Goal: Use online tool/utility: Use online tool/utility

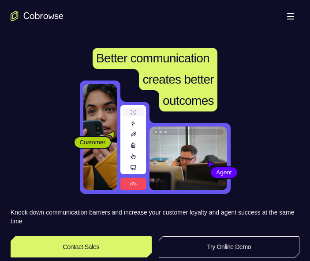
drag, startPoint x: 0, startPoint y: 0, endPoint x: 237, endPoint y: 154, distance: 282.5
click at [237, 236] on link "Try Online Demo" at bounding box center [229, 246] width 141 height 21
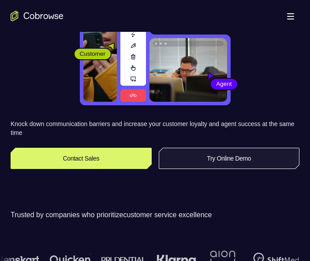
scroll to position [88, 0]
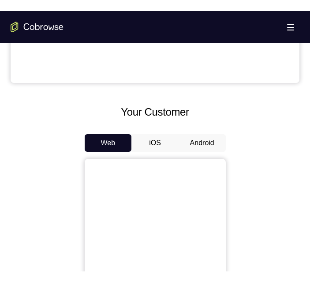
scroll to position [309, 0]
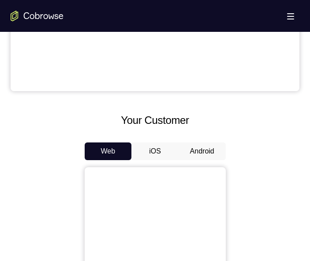
click at [198, 152] on button "Android" at bounding box center [202, 151] width 47 height 18
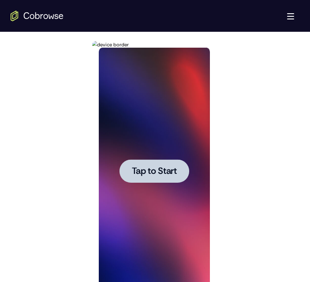
scroll to position [486, 0]
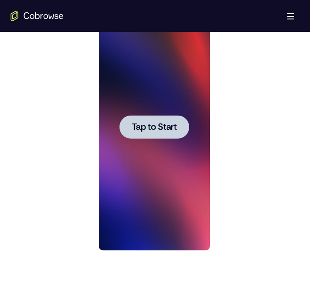
click at [162, 123] on span "Tap to Start" at bounding box center [154, 127] width 45 height 9
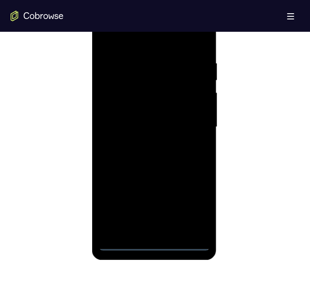
click at [155, 243] on div at bounding box center [154, 127] width 111 height 247
click at [155, 246] on div at bounding box center [154, 127] width 111 height 247
click at [193, 202] on div at bounding box center [154, 127] width 111 height 247
click at [133, 38] on div at bounding box center [154, 127] width 111 height 247
click at [129, 78] on div at bounding box center [154, 127] width 111 height 247
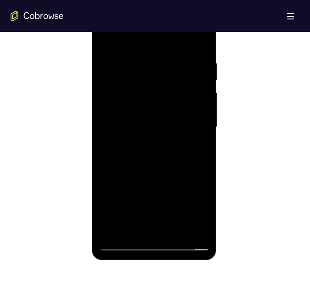
click at [107, 142] on div at bounding box center [154, 127] width 111 height 247
click at [136, 98] on div at bounding box center [154, 127] width 111 height 247
click at [139, 111] on div at bounding box center [154, 127] width 111 height 247
click at [174, 201] on div at bounding box center [154, 127] width 111 height 247
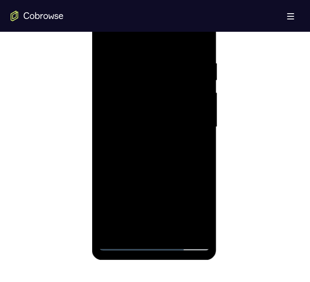
click at [157, 242] on div at bounding box center [154, 127] width 111 height 247
drag, startPoint x: 173, startPoint y: 181, endPoint x: 172, endPoint y: 128, distance: 52.6
click at [172, 129] on div at bounding box center [154, 127] width 111 height 247
click at [164, 85] on div at bounding box center [154, 127] width 111 height 247
click at [151, 92] on div at bounding box center [154, 127] width 111 height 247
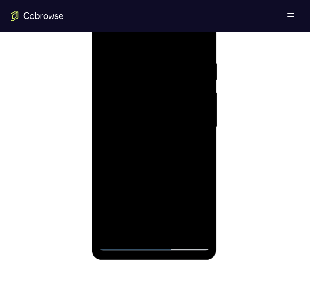
click at [197, 148] on div at bounding box center [154, 127] width 111 height 247
click at [130, 56] on div at bounding box center [154, 127] width 111 height 247
click at [194, 89] on div at bounding box center [154, 127] width 111 height 247
click at [189, 227] on div at bounding box center [154, 127] width 111 height 247
click at [186, 224] on div at bounding box center [154, 127] width 111 height 247
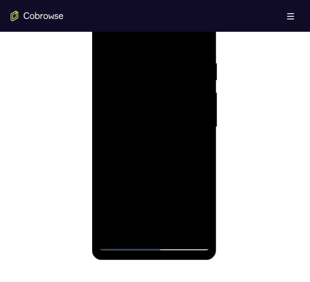
click at [199, 231] on div at bounding box center [154, 127] width 111 height 247
click at [187, 244] on div at bounding box center [154, 127] width 111 height 247
click at [109, 154] on div at bounding box center [154, 127] width 111 height 247
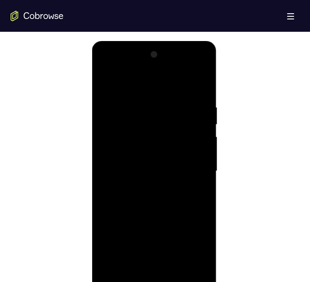
click at [189, 65] on div at bounding box center [154, 171] width 111 height 247
click at [170, 88] on div at bounding box center [154, 171] width 111 height 247
click at [142, 144] on div at bounding box center [154, 171] width 111 height 247
click at [103, 168] on div at bounding box center [154, 171] width 111 height 247
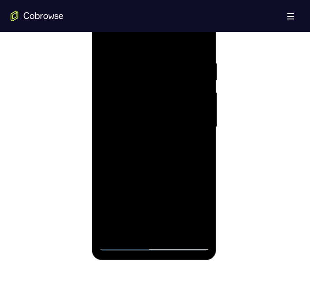
click at [163, 185] on div at bounding box center [154, 127] width 111 height 247
click at [145, 201] on div at bounding box center [154, 127] width 111 height 247
click at [139, 225] on div at bounding box center [154, 127] width 111 height 247
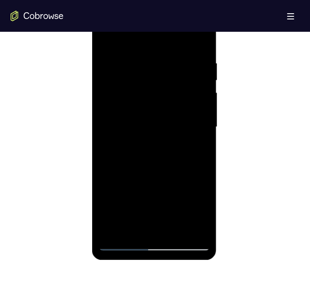
click at [139, 224] on div at bounding box center [154, 127] width 111 height 247
click at [155, 180] on div at bounding box center [154, 127] width 111 height 247
click at [183, 189] on div at bounding box center [154, 127] width 111 height 247
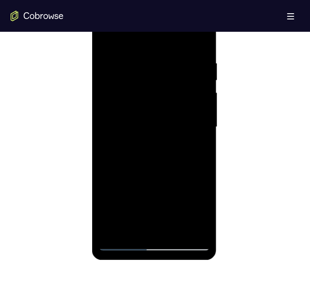
click at [183, 189] on div at bounding box center [154, 127] width 111 height 247
drag, startPoint x: 137, startPoint y: 191, endPoint x: 149, endPoint y: 128, distance: 64.2
click at [148, 144] on div at bounding box center [154, 127] width 111 height 247
drag, startPoint x: 152, startPoint y: 133, endPoint x: 154, endPoint y: 105, distance: 27.9
click at [154, 105] on div at bounding box center [154, 127] width 111 height 247
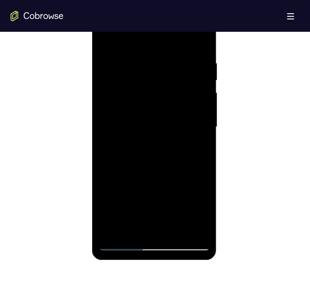
click at [176, 171] on div at bounding box center [154, 127] width 111 height 247
drag, startPoint x: 156, startPoint y: 169, endPoint x: 193, endPoint y: -28, distance: 200.3
click at [193, 0] on html "Online web based iOS Simulators and Android Emulators. Run iPhone, iPad, Mobile…" at bounding box center [155, 129] width 126 height 265
drag, startPoint x: 159, startPoint y: 173, endPoint x: 102, endPoint y: 107, distance: 86.4
click at [102, 107] on div at bounding box center [154, 127] width 111 height 247
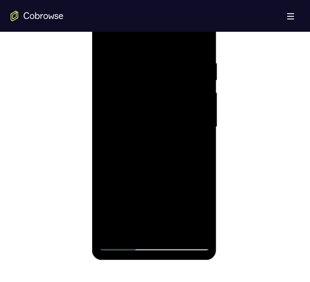
drag, startPoint x: 164, startPoint y: 116, endPoint x: 307, endPoint y: 171, distance: 153.2
click at [218, 171] on html "Online web based iOS Simulators and Android Emulators. Run iPhone, iPad, Mobile…" at bounding box center [155, 129] width 126 height 265
drag, startPoint x: 151, startPoint y: 85, endPoint x: 151, endPoint y: 237, distance: 152.4
click at [153, 242] on div at bounding box center [154, 127] width 111 height 247
drag, startPoint x: 146, startPoint y: 66, endPoint x: 157, endPoint y: 288, distance: 222.0
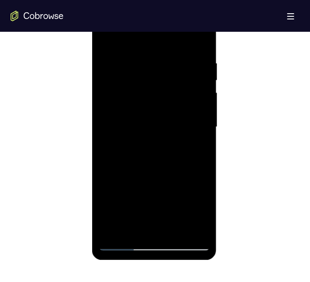
click at [157, 260] on html "Online web based iOS Simulators and Android Emulators. Run iPhone, iPad, Mobile…" at bounding box center [155, 129] width 126 height 265
drag, startPoint x: 121, startPoint y: 102, endPoint x: 264, endPoint y: 153, distance: 151.6
click at [218, 153] on html "Online web based iOS Simulators and Android Emulators. Run iPhone, iPad, Mobile…" at bounding box center [155, 129] width 126 height 265
drag, startPoint x: 157, startPoint y: 80, endPoint x: 160, endPoint y: 220, distance: 139.6
click at [160, 220] on div at bounding box center [154, 127] width 111 height 247
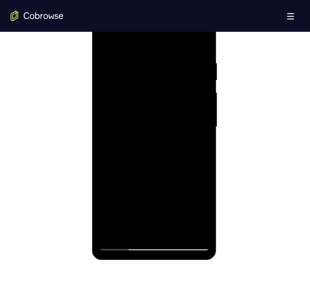
click at [186, 244] on div at bounding box center [154, 127] width 111 height 247
click at [103, 138] on div at bounding box center [154, 127] width 111 height 247
click at [186, 243] on div at bounding box center [154, 127] width 111 height 247
click at [106, 139] on div at bounding box center [154, 127] width 111 height 247
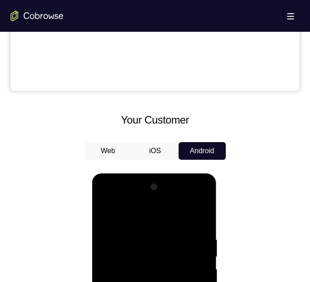
scroll to position [310, 0]
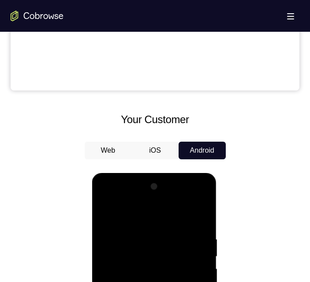
drag, startPoint x: 121, startPoint y: 261, endPoint x: 322, endPoint y: 302, distance: 205.5
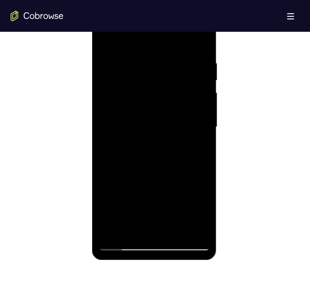
click at [121, 246] on div at bounding box center [154, 127] width 111 height 247
click at [194, 190] on div at bounding box center [154, 127] width 111 height 247
click at [126, 246] on div at bounding box center [154, 127] width 111 height 247
click at [177, 160] on div at bounding box center [154, 127] width 111 height 247
click at [125, 245] on div at bounding box center [154, 127] width 111 height 247
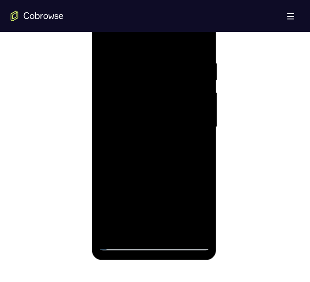
click at [185, 188] on div at bounding box center [154, 127] width 111 height 247
click at [121, 243] on div at bounding box center [154, 127] width 111 height 247
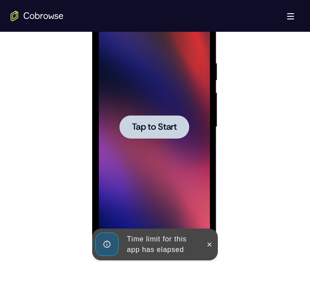
click at [135, 129] on span "Tap to Start" at bounding box center [154, 127] width 45 height 9
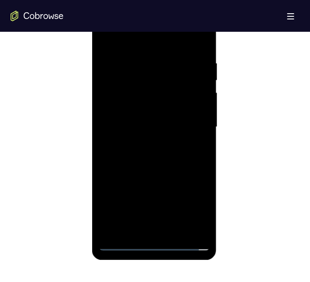
scroll to position [530, 0]
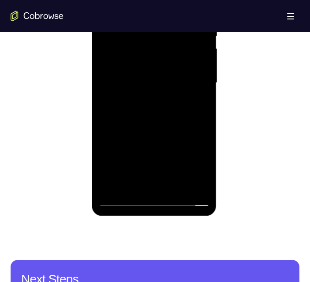
click at [152, 197] on div at bounding box center [154, 82] width 111 height 247
click at [154, 198] on div at bounding box center [154, 82] width 111 height 247
drag, startPoint x: 173, startPoint y: 113, endPoint x: 176, endPoint y: 32, distance: 80.9
click at [177, 32] on div at bounding box center [154, 82] width 111 height 247
click at [169, 43] on div at bounding box center [154, 82] width 111 height 247
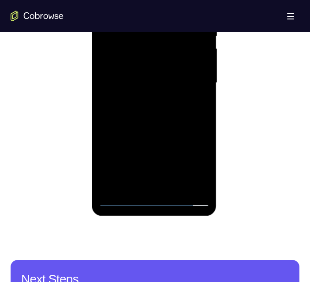
scroll to position [486, 0]
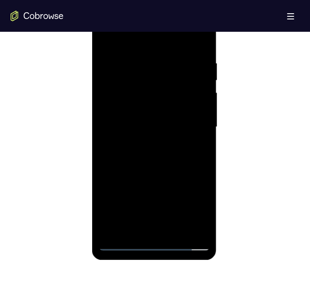
click at [168, 95] on div at bounding box center [154, 127] width 111 height 247
click at [189, 146] on div at bounding box center [154, 127] width 111 height 247
click at [190, 147] on div at bounding box center [154, 127] width 111 height 247
click at [133, 54] on div at bounding box center [154, 127] width 111 height 247
click at [184, 86] on div at bounding box center [154, 127] width 111 height 247
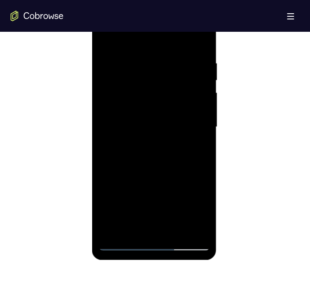
click at [195, 224] on div at bounding box center [154, 127] width 111 height 247
click at [191, 226] on div at bounding box center [154, 127] width 111 height 247
click at [196, 226] on div at bounding box center [154, 127] width 111 height 247
click at [155, 242] on div at bounding box center [154, 127] width 111 height 247
click at [191, 206] on div at bounding box center [154, 127] width 111 height 247
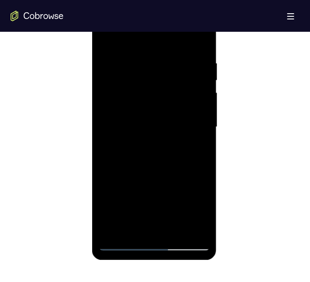
click at [129, 39] on div at bounding box center [154, 127] width 111 height 247
click at [129, 80] on div at bounding box center [154, 127] width 111 height 247
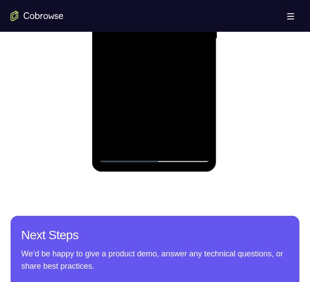
scroll to position [530, 0]
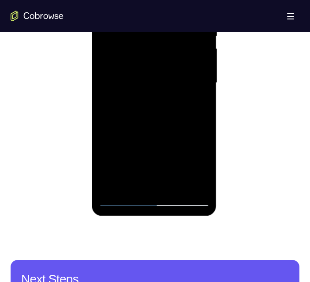
drag, startPoint x: 140, startPoint y: 159, endPoint x: 157, endPoint y: 39, distance: 120.9
click at [157, 39] on div at bounding box center [154, 82] width 111 height 247
click at [117, 68] on div at bounding box center [154, 82] width 111 height 247
click at [266, 121] on div at bounding box center [155, 82] width 289 height 272
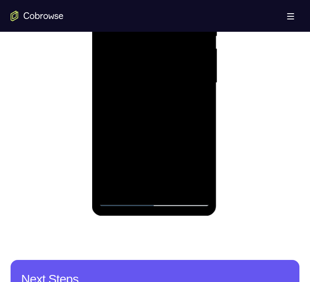
scroll to position [442, 0]
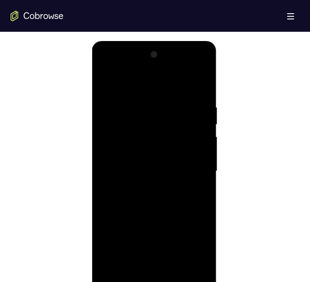
drag, startPoint x: 153, startPoint y: 167, endPoint x: 147, endPoint y: 168, distance: 6.9
click at [154, 167] on div at bounding box center [154, 171] width 111 height 247
click at [145, 164] on div at bounding box center [154, 171] width 111 height 247
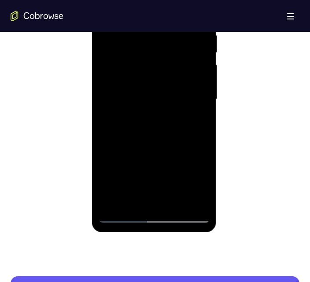
drag, startPoint x: 159, startPoint y: 163, endPoint x: 182, endPoint y: 11, distance: 153.7
click at [195, 0] on div at bounding box center [154, 100] width 125 height 263
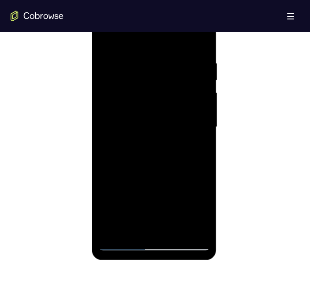
click at [159, 119] on div at bounding box center [154, 127] width 111 height 247
click at [191, 209] on div at bounding box center [154, 127] width 111 height 247
drag, startPoint x: 155, startPoint y: 201, endPoint x: 167, endPoint y: 86, distance: 116.3
click at [167, 86] on div at bounding box center [154, 127] width 111 height 247
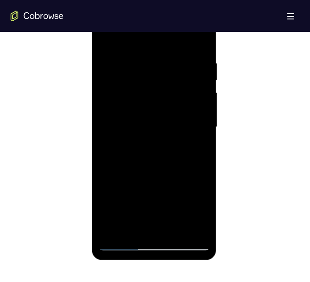
drag, startPoint x: 152, startPoint y: 76, endPoint x: 136, endPoint y: 162, distance: 86.6
click at [136, 162] on div at bounding box center [154, 127] width 111 height 247
click at [155, 162] on div at bounding box center [154, 127] width 111 height 247
click at [184, 194] on div at bounding box center [154, 127] width 111 height 247
click at [175, 191] on div at bounding box center [154, 127] width 111 height 247
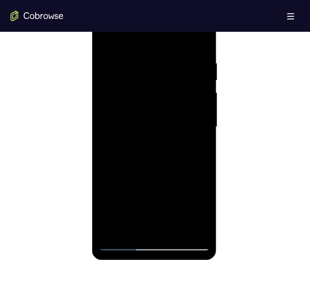
click at [175, 191] on div at bounding box center [154, 127] width 111 height 247
click at [120, 244] on div at bounding box center [154, 127] width 111 height 247
click at [147, 63] on div at bounding box center [154, 127] width 111 height 247
click at [189, 244] on div at bounding box center [154, 127] width 111 height 247
click at [104, 140] on div at bounding box center [154, 127] width 111 height 247
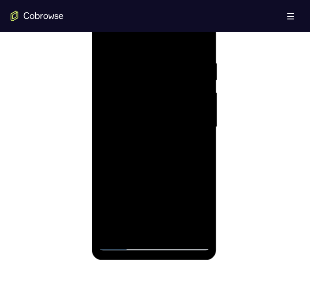
click at [200, 207] on div at bounding box center [154, 127] width 111 height 247
click at [157, 193] on div at bounding box center [154, 127] width 111 height 247
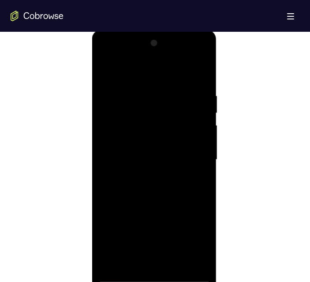
scroll to position [398, 0]
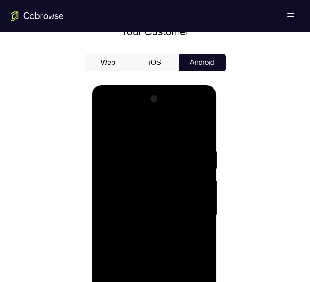
click at [105, 108] on div at bounding box center [154, 215] width 111 height 247
click at [106, 111] on div at bounding box center [154, 215] width 111 height 247
click at [126, 170] on div at bounding box center [154, 215] width 111 height 247
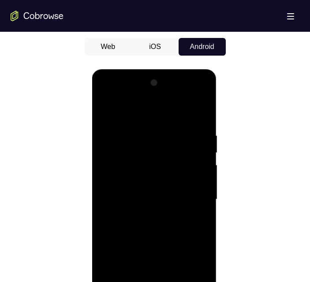
click at [189, 260] on div at bounding box center [154, 199] width 111 height 247
click at [104, 215] on div at bounding box center [154, 199] width 111 height 247
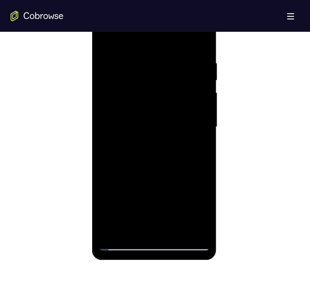
click at [187, 243] on div at bounding box center [154, 127] width 111 height 247
click at [109, 138] on div at bounding box center [154, 127] width 111 height 247
drag, startPoint x: 133, startPoint y: 9, endPoint x: 121, endPoint y: 82, distance: 73.8
click at [121, 81] on div at bounding box center [154, 127] width 111 height 247
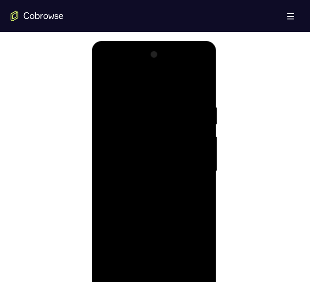
click at [150, 141] on div at bounding box center [154, 171] width 111 height 247
drag, startPoint x: 132, startPoint y: 31, endPoint x: 226, endPoint y: 53, distance: 96.2
click at [133, 41] on html "Online web based iOS Simulators and Android Emulators. Run iPhone, iPad, Mobile…" at bounding box center [155, 173] width 126 height 265
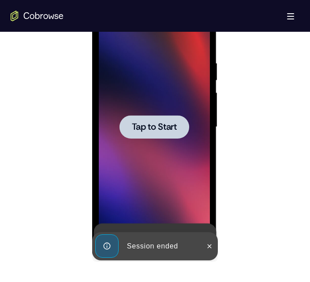
click at [138, 125] on span "Tap to Start" at bounding box center [154, 127] width 45 height 9
click at [138, 125] on div at bounding box center [154, 127] width 111 height 247
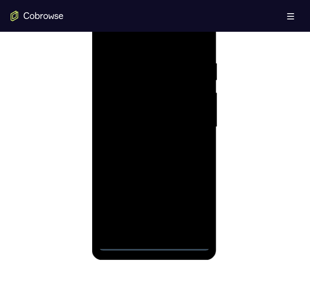
click at [156, 246] on div at bounding box center [154, 127] width 111 height 247
drag, startPoint x: 164, startPoint y: 112, endPoint x: 163, endPoint y: 101, distance: 11.1
click at [163, 102] on div at bounding box center [154, 127] width 111 height 247
click at [168, 87] on div at bounding box center [154, 127] width 111 height 247
click at [126, 90] on div at bounding box center [154, 127] width 111 height 247
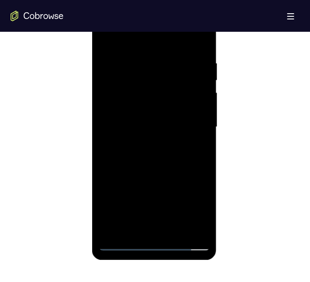
click at [159, 93] on div at bounding box center [154, 127] width 111 height 247
click at [157, 95] on div at bounding box center [154, 127] width 111 height 247
click at [133, 95] on div at bounding box center [154, 127] width 111 height 247
click at [192, 151] on div at bounding box center [154, 127] width 111 height 247
click at [129, 58] on div at bounding box center [154, 127] width 111 height 247
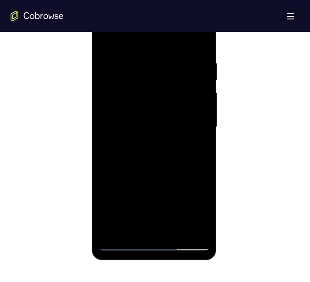
click at [186, 83] on div at bounding box center [154, 127] width 111 height 247
click at [193, 223] on div at bounding box center [154, 127] width 111 height 247
drag, startPoint x: 188, startPoint y: 223, endPoint x: 189, endPoint y: 227, distance: 4.4
click at [189, 226] on div at bounding box center [154, 127] width 111 height 247
click at [155, 244] on div at bounding box center [154, 127] width 111 height 247
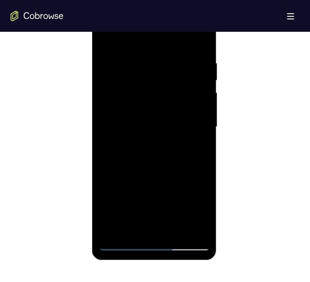
click at [188, 201] on div at bounding box center [154, 127] width 111 height 247
click at [192, 205] on div at bounding box center [154, 127] width 111 height 247
click at [146, 39] on div at bounding box center [154, 127] width 111 height 247
click at [129, 78] on div at bounding box center [154, 127] width 111 height 247
click at [110, 148] on div at bounding box center [154, 127] width 111 height 247
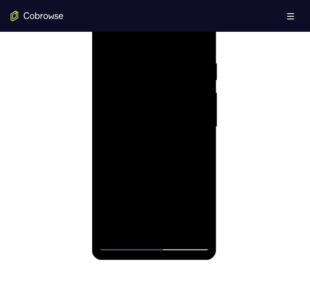
click at [110, 148] on div at bounding box center [154, 127] width 111 height 247
click at [136, 121] on div at bounding box center [154, 127] width 111 height 247
drag, startPoint x: 149, startPoint y: 168, endPoint x: 168, endPoint y: 49, distance: 120.3
click at [167, 43] on div at bounding box center [154, 127] width 111 height 247
drag, startPoint x: 149, startPoint y: 164, endPoint x: 162, endPoint y: 45, distance: 119.9
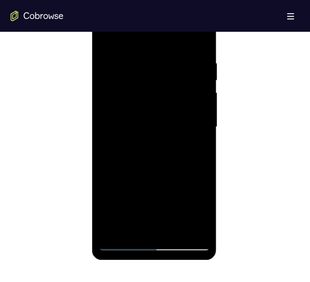
click at [162, 44] on div at bounding box center [154, 127] width 111 height 247
click at [152, 227] on div at bounding box center [154, 127] width 111 height 247
click at [155, 174] on div at bounding box center [154, 127] width 111 height 247
click at [156, 178] on div at bounding box center [154, 127] width 111 height 247
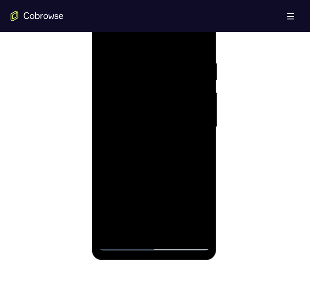
click at [183, 212] on div at bounding box center [154, 127] width 111 height 247
click at [123, 242] on div at bounding box center [154, 127] width 111 height 247
click at [163, 63] on div at bounding box center [154, 127] width 111 height 247
click at [187, 245] on div at bounding box center [154, 127] width 111 height 247
click at [105, 150] on div at bounding box center [154, 127] width 111 height 247
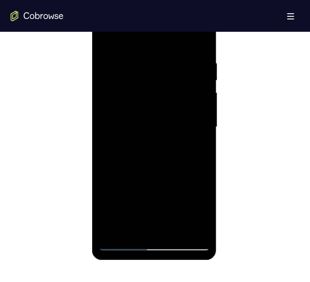
click at [200, 227] on div at bounding box center [154, 127] width 111 height 247
click at [197, 227] on div at bounding box center [154, 127] width 111 height 247
click at [201, 204] on div at bounding box center [154, 127] width 111 height 247
click at [154, 189] on div at bounding box center [154, 127] width 111 height 247
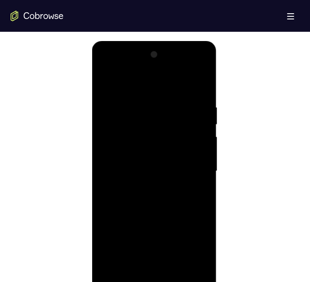
drag, startPoint x: 139, startPoint y: 48, endPoint x: 98, endPoint y: 121, distance: 83.7
click at [109, 104] on div at bounding box center [154, 171] width 111 height 247
click at [141, 140] on div at bounding box center [154, 171] width 111 height 247
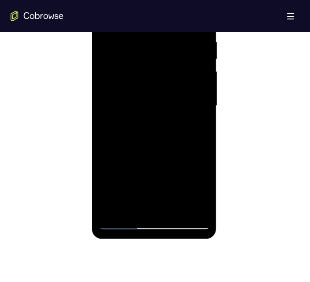
scroll to position [486, 0]
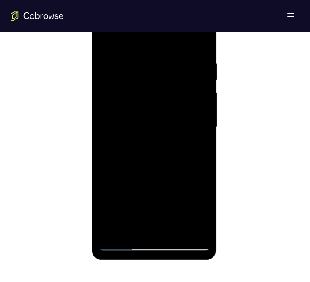
click at [154, 242] on div at bounding box center [154, 127] width 111 height 247
drag, startPoint x: 173, startPoint y: 101, endPoint x: 178, endPoint y: 88, distance: 13.5
click at [178, 89] on div at bounding box center [154, 127] width 111 height 247
click at [165, 89] on div at bounding box center [154, 127] width 111 height 247
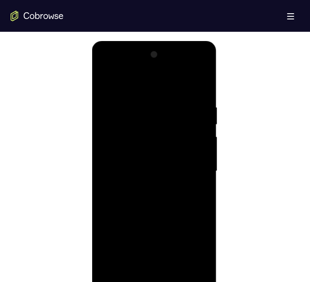
drag, startPoint x: 126, startPoint y: 50, endPoint x: 111, endPoint y: 106, distance: 57.3
click at [111, 103] on div at bounding box center [154, 171] width 111 height 247
click at [144, 138] on div at bounding box center [154, 171] width 111 height 247
click at [146, 137] on div at bounding box center [154, 171] width 111 height 247
click at [120, 260] on div at bounding box center [154, 171] width 111 height 247
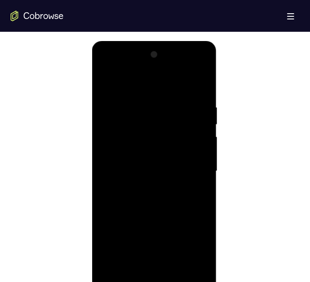
scroll to position [398, 0]
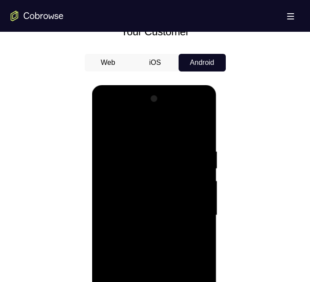
click at [107, 110] on div at bounding box center [154, 215] width 111 height 247
click at [123, 171] on div at bounding box center [154, 215] width 111 height 247
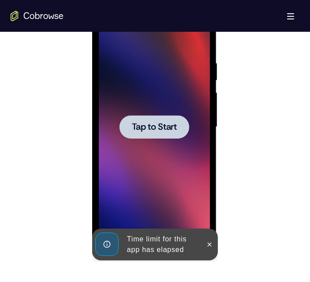
click at [158, 132] on button "Tap to Start" at bounding box center [155, 126] width 70 height 23
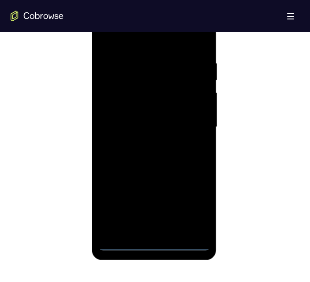
click at [155, 246] on div at bounding box center [154, 127] width 111 height 247
drag, startPoint x: 167, startPoint y: 114, endPoint x: 162, endPoint y: 85, distance: 29.1
click at [165, 87] on div at bounding box center [154, 127] width 111 height 247
click at [167, 79] on div at bounding box center [154, 127] width 111 height 247
click at [155, 94] on div at bounding box center [154, 127] width 111 height 247
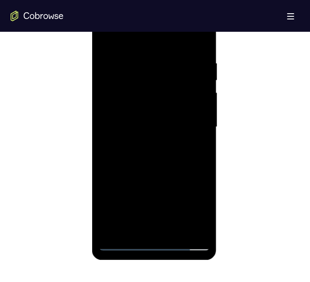
click at [141, 61] on div at bounding box center [154, 127] width 111 height 247
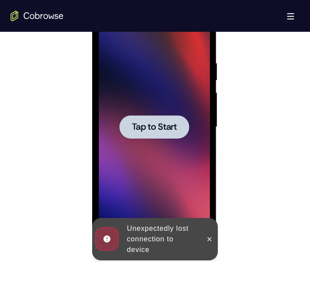
click at [156, 123] on span "Tap to Start" at bounding box center [154, 127] width 45 height 9
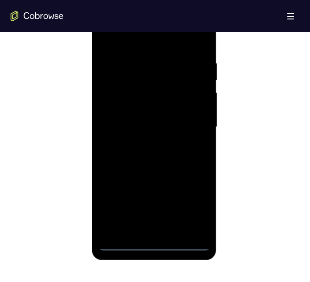
click at [156, 244] on div at bounding box center [154, 127] width 111 height 247
click at [155, 242] on div at bounding box center [154, 127] width 111 height 247
drag, startPoint x: 162, startPoint y: 123, endPoint x: 162, endPoint y: 64, distance: 58.7
click at [164, 65] on div at bounding box center [154, 127] width 111 height 247
click at [169, 77] on div at bounding box center [154, 127] width 111 height 247
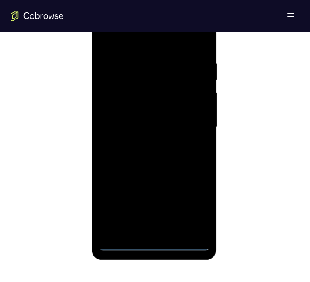
click at [167, 78] on div at bounding box center [154, 127] width 111 height 247
click at [158, 94] on div at bounding box center [154, 127] width 111 height 247
click at [136, 59] on div at bounding box center [154, 127] width 111 height 247
click at [187, 87] on div at bounding box center [154, 127] width 111 height 247
click at [184, 87] on div at bounding box center [154, 127] width 111 height 247
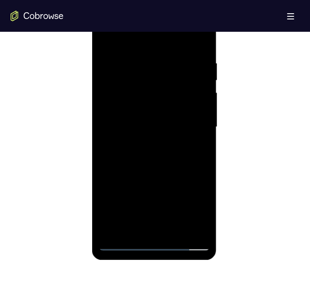
click at [194, 224] on div at bounding box center [154, 127] width 111 height 247
click at [192, 229] on div at bounding box center [154, 127] width 111 height 247
click at [155, 243] on div at bounding box center [154, 127] width 111 height 247
click at [185, 243] on div at bounding box center [154, 127] width 111 height 247
click at [145, 144] on div at bounding box center [154, 127] width 111 height 247
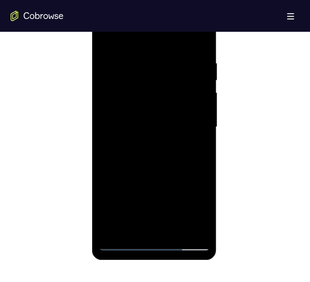
click at [167, 229] on div at bounding box center [154, 127] width 111 height 247
click at [138, 227] on div at bounding box center [154, 127] width 111 height 247
click at [112, 228] on div at bounding box center [154, 127] width 111 height 247
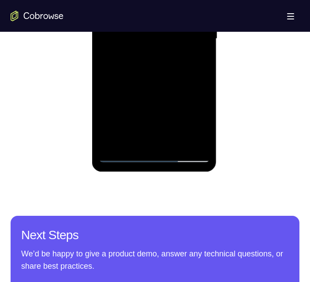
drag, startPoint x: 154, startPoint y: 158, endPoint x: 240, endPoint y: 83, distance: 113.6
click at [154, 158] on div at bounding box center [154, 38] width 111 height 247
click at [196, 119] on div at bounding box center [154, 38] width 111 height 247
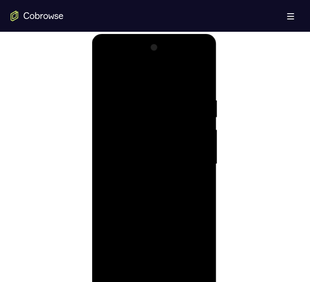
scroll to position [442, 0]
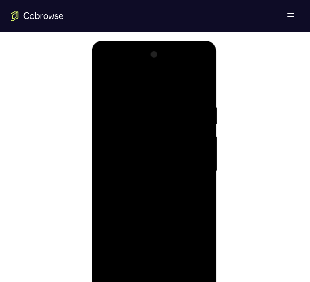
click at [170, 91] on div at bounding box center [154, 171] width 111 height 247
click at [170, 90] on div at bounding box center [154, 171] width 111 height 247
click at [154, 87] on div at bounding box center [154, 171] width 111 height 247
click at [148, 122] on div at bounding box center [154, 171] width 111 height 247
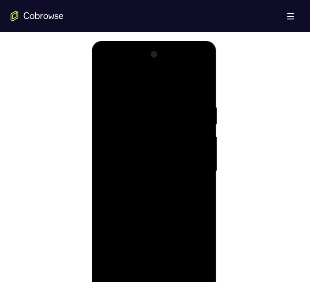
click at [121, 232] on div at bounding box center [154, 171] width 111 height 247
click at [117, 225] on div at bounding box center [154, 171] width 111 height 247
click at [156, 165] on div at bounding box center [154, 171] width 111 height 247
drag, startPoint x: 151, startPoint y: 187, endPoint x: 160, endPoint y: 117, distance: 70.8
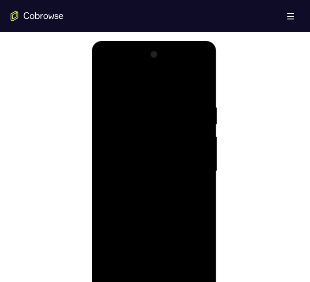
click at [159, 117] on div at bounding box center [154, 171] width 111 height 247
drag, startPoint x: 134, startPoint y: 233, endPoint x: 162, endPoint y: 117, distance: 118.6
click at [162, 117] on div at bounding box center [154, 171] width 111 height 247
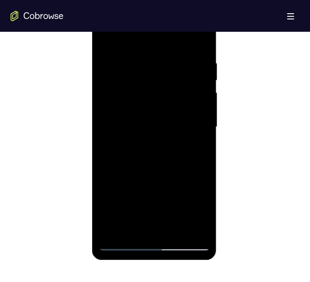
drag, startPoint x: 146, startPoint y: 179, endPoint x: 193, endPoint y: 62, distance: 125.7
click at [193, 62] on div at bounding box center [154, 127] width 111 height 247
drag, startPoint x: 167, startPoint y: 155, endPoint x: 181, endPoint y: 115, distance: 42.0
click at [181, 115] on div at bounding box center [154, 127] width 111 height 247
click at [141, 175] on div at bounding box center [154, 127] width 111 height 247
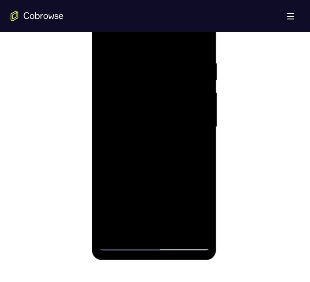
click at [141, 175] on div at bounding box center [154, 127] width 111 height 247
click at [182, 210] on div at bounding box center [154, 127] width 111 height 247
click at [122, 242] on div at bounding box center [154, 127] width 111 height 247
click at [165, 67] on div at bounding box center [154, 127] width 111 height 247
click at [187, 242] on div at bounding box center [154, 127] width 111 height 247
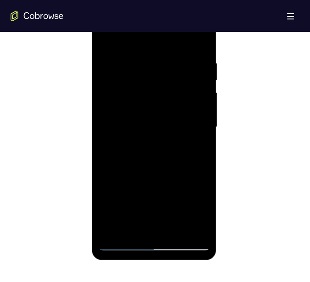
click at [102, 136] on div at bounding box center [154, 127] width 111 height 247
click at [198, 203] on div at bounding box center [154, 127] width 111 height 247
click at [155, 191] on div at bounding box center [154, 127] width 111 height 247
click at [100, 20] on div at bounding box center [154, 127] width 111 height 247
click at [104, 20] on div at bounding box center [154, 127] width 111 height 247
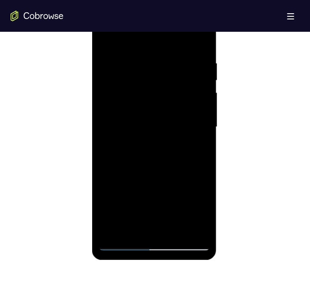
click at [134, 87] on div at bounding box center [154, 127] width 111 height 247
drag, startPoint x: 141, startPoint y: 4, endPoint x: 126, endPoint y: 55, distance: 53.3
click at [136, 43] on div at bounding box center [154, 127] width 111 height 247
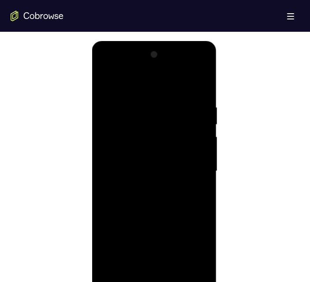
drag, startPoint x: 152, startPoint y: 208, endPoint x: 158, endPoint y: 189, distance: 20.4
click at [157, 191] on div at bounding box center [154, 171] width 111 height 247
click at [140, 242] on div at bounding box center [154, 171] width 111 height 247
click at [184, 260] on div at bounding box center [154, 171] width 111 height 247
click at [105, 213] on div at bounding box center [154, 171] width 111 height 247
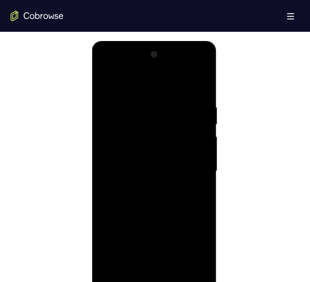
click at [129, 77] on div at bounding box center [154, 171] width 111 height 247
click at [127, 83] on div at bounding box center [154, 171] width 111 height 247
click at [128, 82] on div at bounding box center [154, 171] width 111 height 247
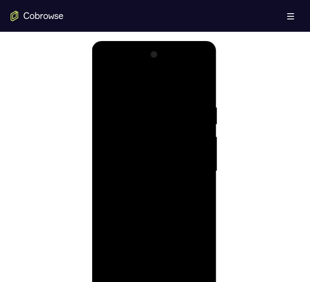
click at [128, 82] on div at bounding box center [154, 171] width 111 height 247
drag, startPoint x: 136, startPoint y: 53, endPoint x: 128, endPoint y: 107, distance: 54.9
click at [125, 109] on div at bounding box center [154, 171] width 111 height 247
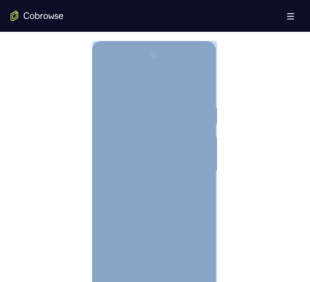
drag, startPoint x: 132, startPoint y: 45, endPoint x: 147, endPoint y: 127, distance: 83.6
click at [136, 124] on div at bounding box center [154, 172] width 125 height 263
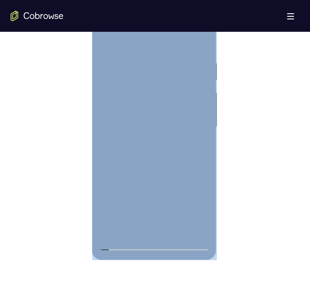
click at [145, 99] on div at bounding box center [154, 127] width 111 height 247
click at [144, 99] on div at bounding box center [154, 127] width 111 height 247
click at [129, 87] on div at bounding box center [154, 127] width 111 height 247
click at [134, 92] on div at bounding box center [154, 127] width 111 height 247
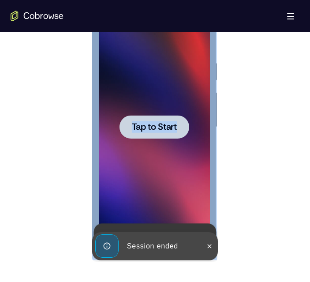
scroll to position [530, 0]
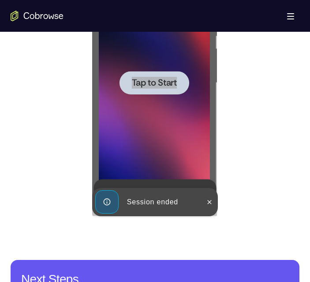
click at [231, 129] on div at bounding box center [155, 82] width 289 height 272
click at [231, 131] on div at bounding box center [155, 82] width 289 height 272
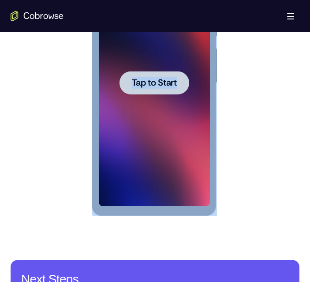
click at [163, 82] on span "Tap to Start" at bounding box center [154, 83] width 45 height 9
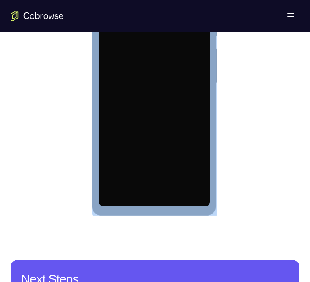
click at [165, 82] on div at bounding box center [154, 82] width 111 height 247
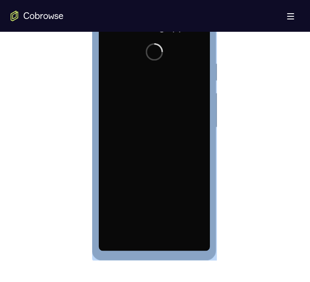
scroll to position [486, 0]
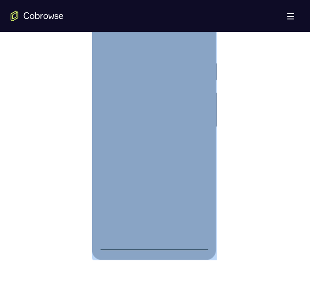
drag, startPoint x: 180, startPoint y: 236, endPoint x: 152, endPoint y: 246, distance: 29.6
click at [153, 246] on div at bounding box center [154, 127] width 111 height 247
click at [156, 245] on div at bounding box center [154, 127] width 111 height 247
click at [194, 210] on div at bounding box center [154, 127] width 111 height 247
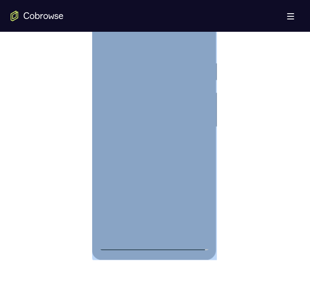
click at [150, 45] on div at bounding box center [154, 127] width 111 height 247
drag, startPoint x: 150, startPoint y: 45, endPoint x: 143, endPoint y: 40, distance: 8.8
click at [143, 40] on div at bounding box center [154, 127] width 111 height 247
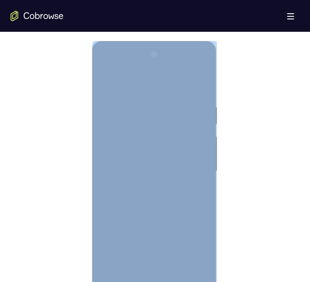
click at [140, 81] on div at bounding box center [154, 171] width 111 height 247
click at [133, 120] on div at bounding box center [154, 171] width 111 height 247
click at [118, 218] on div at bounding box center [154, 171] width 111 height 247
drag, startPoint x: 118, startPoint y: 218, endPoint x: 151, endPoint y: 163, distance: 64.2
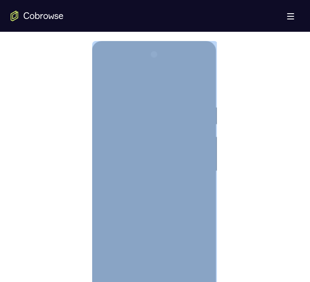
click at [151, 163] on div at bounding box center [154, 171] width 111 height 247
click at [170, 248] on div at bounding box center [154, 171] width 111 height 247
click at [170, 247] on div at bounding box center [154, 171] width 111 height 247
click at [153, 225] on div at bounding box center [154, 171] width 111 height 247
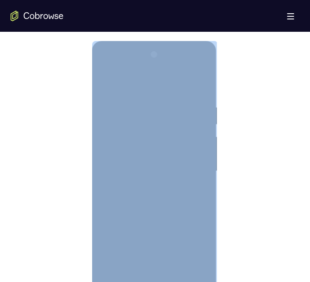
click at [191, 258] on div at bounding box center [154, 171] width 111 height 247
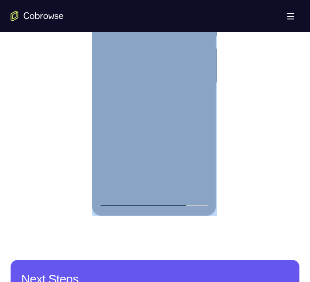
click at [122, 201] on div at bounding box center [154, 82] width 111 height 247
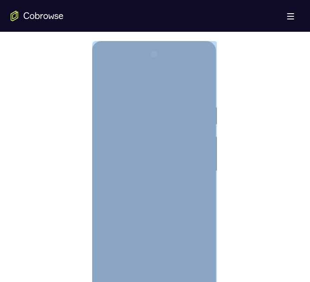
click at [169, 109] on div at bounding box center [154, 171] width 111 height 247
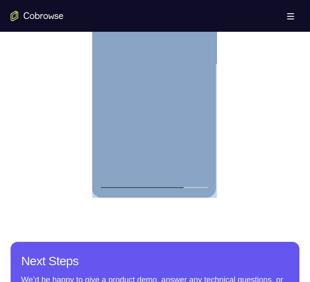
scroll to position [574, 0]
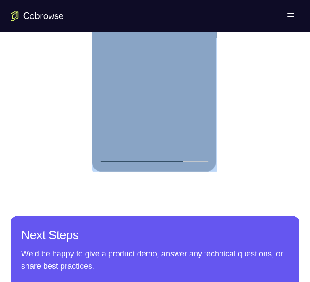
click at [154, 158] on div at bounding box center [154, 38] width 111 height 247
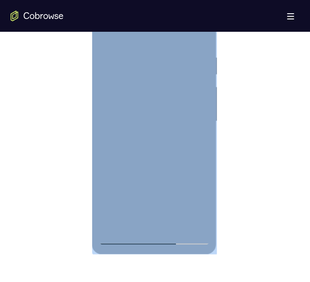
scroll to position [530, 0]
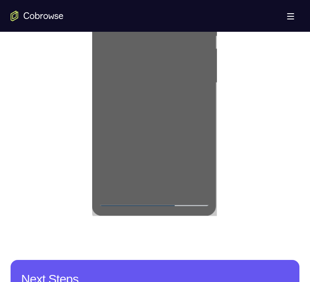
click at [241, 113] on div at bounding box center [155, 82] width 289 height 272
click at [241, 115] on div at bounding box center [155, 82] width 289 height 272
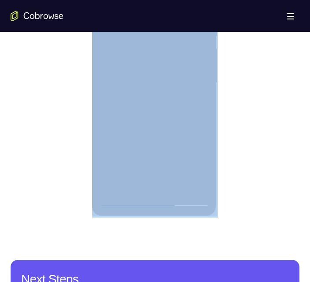
drag, startPoint x: 25, startPoint y: 185, endPoint x: 92, endPoint y: 141, distance: 80.1
click at [242, 115] on div at bounding box center [155, 82] width 289 height 272
click at [61, 146] on div at bounding box center [155, 82] width 289 height 272
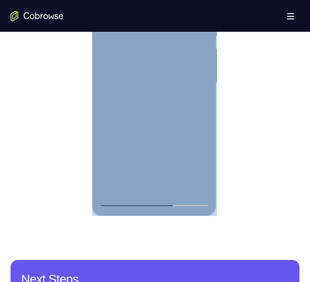
click at [165, 144] on div at bounding box center [154, 82] width 111 height 247
click at [165, 143] on div at bounding box center [154, 82] width 111 height 247
click at [148, 177] on div at bounding box center [154, 82] width 111 height 247
click at [148, 178] on div at bounding box center [154, 82] width 111 height 247
click at [150, 182] on div at bounding box center [154, 82] width 111 height 247
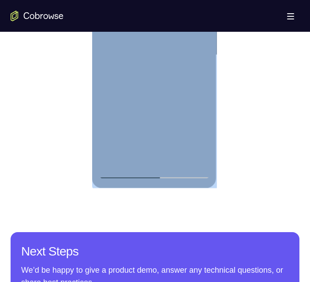
scroll to position [486, 0]
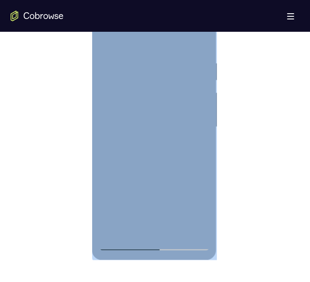
click at [151, 180] on div at bounding box center [154, 127] width 111 height 247
click at [155, 173] on div at bounding box center [154, 127] width 111 height 247
drag, startPoint x: 155, startPoint y: 173, endPoint x: 155, endPoint y: 161, distance: 12.4
click at [155, 161] on div at bounding box center [154, 127] width 111 height 247
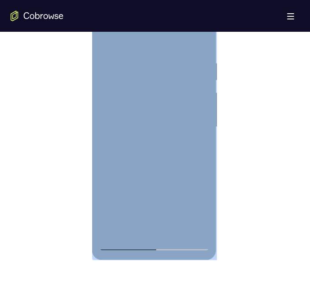
click at [187, 244] on div at bounding box center [154, 127] width 111 height 247
click at [186, 244] on div at bounding box center [154, 127] width 111 height 247
click at [188, 242] on div at bounding box center [154, 127] width 111 height 247
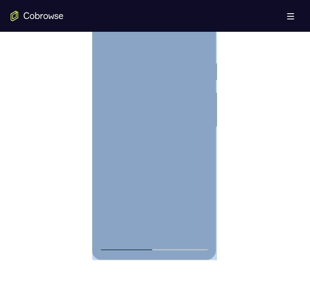
click at [187, 244] on div at bounding box center [154, 127] width 111 height 247
click at [151, 242] on div at bounding box center [154, 127] width 111 height 247
click at [167, 104] on div at bounding box center [154, 127] width 111 height 247
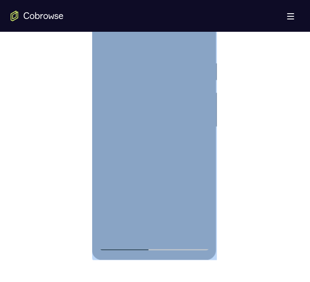
click at [163, 120] on div at bounding box center [154, 127] width 111 height 247
click at [163, 119] on div at bounding box center [154, 127] width 111 height 247
click at [123, 241] on div at bounding box center [154, 127] width 111 height 247
click at [166, 85] on div at bounding box center [154, 127] width 111 height 247
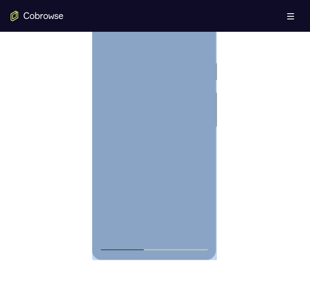
click at [139, 97] on div at bounding box center [154, 127] width 111 height 247
click at [125, 60] on div at bounding box center [154, 127] width 111 height 247
click at [188, 87] on div at bounding box center [154, 127] width 111 height 247
click at [189, 225] on div at bounding box center [154, 127] width 111 height 247
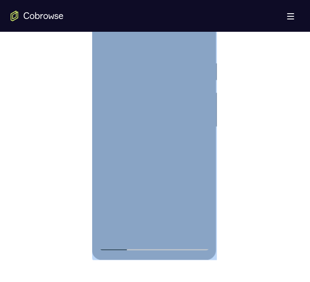
click at [192, 227] on div at bounding box center [154, 127] width 111 height 247
click at [196, 207] on div at bounding box center [154, 127] width 111 height 247
click at [156, 194] on div at bounding box center [154, 127] width 111 height 247
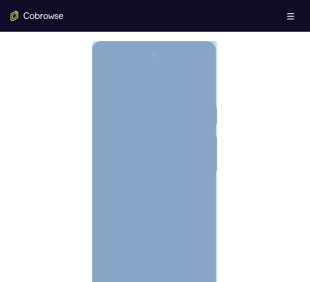
click at [107, 69] on div at bounding box center [154, 171] width 111 height 247
click at [123, 133] on div at bounding box center [154, 171] width 111 height 247
click at [144, 129] on div at bounding box center [154, 171] width 111 height 247
click at [129, 143] on div at bounding box center [154, 171] width 111 height 247
click at [133, 150] on div at bounding box center [154, 171] width 111 height 247
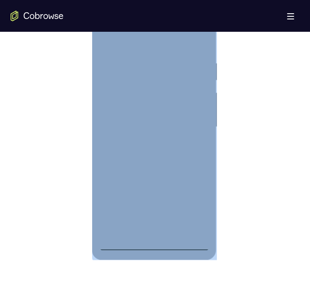
scroll to position [530, 0]
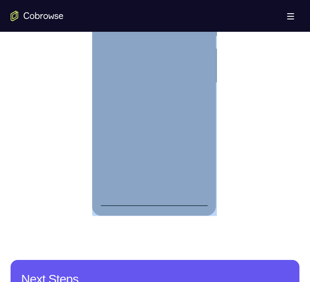
click at [153, 200] on div at bounding box center [154, 82] width 111 height 247
click at [199, 163] on div at bounding box center [154, 82] width 111 height 247
click at [152, 0] on div at bounding box center [154, 82] width 111 height 247
click at [142, 0] on div at bounding box center [154, 82] width 111 height 247
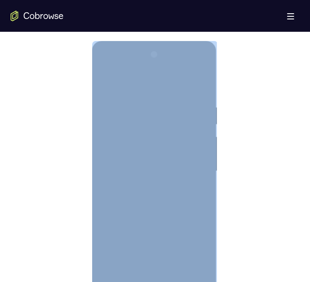
click at [141, 121] on div at bounding box center [154, 171] width 111 height 247
click at [130, 193] on div at bounding box center [154, 171] width 111 height 247
drag, startPoint x: 130, startPoint y: 193, endPoint x: 120, endPoint y: 168, distance: 26.9
click at [122, 166] on div at bounding box center [154, 171] width 111 height 247
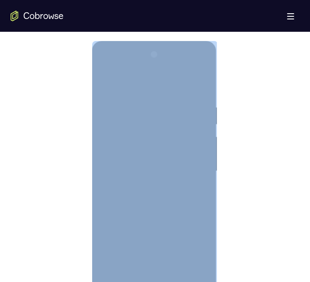
scroll to position [486, 0]
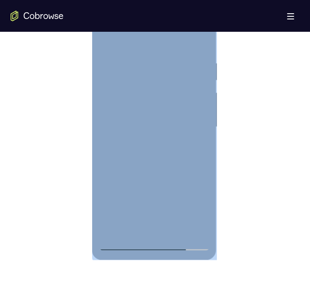
click at [136, 198] on div at bounding box center [154, 127] width 111 height 247
click at [146, 205] on div at bounding box center [154, 127] width 111 height 247
click at [142, 212] on div at bounding box center [154, 127] width 111 height 247
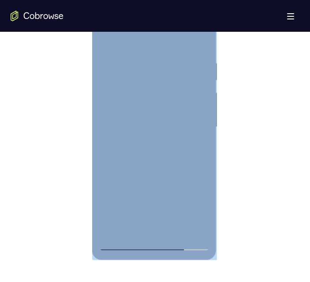
click at [142, 212] on div at bounding box center [154, 127] width 111 height 247
drag, startPoint x: 142, startPoint y: 212, endPoint x: 134, endPoint y: 221, distance: 11.9
click at [134, 220] on div at bounding box center [154, 127] width 111 height 247
click at [134, 221] on div at bounding box center [154, 127] width 111 height 247
click at [132, 221] on div at bounding box center [154, 127] width 111 height 247
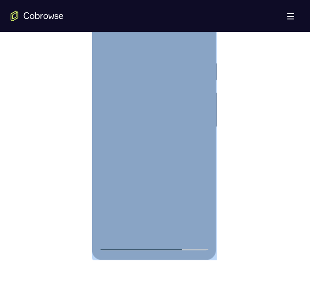
click at [156, 180] on div at bounding box center [154, 127] width 111 height 247
click at [136, 202] on div at bounding box center [154, 127] width 111 height 247
drag, startPoint x: 136, startPoint y: 202, endPoint x: 135, endPoint y: 216, distance: 14.2
click at [134, 219] on div at bounding box center [154, 127] width 111 height 247
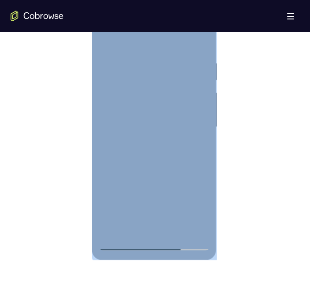
click at [135, 216] on div at bounding box center [154, 127] width 111 height 247
drag, startPoint x: 172, startPoint y: 125, endPoint x: 166, endPoint y: 125, distance: 6.7
click at [173, 125] on div at bounding box center [154, 127] width 111 height 247
click at [188, 210] on div at bounding box center [154, 127] width 111 height 247
click at [180, 214] on div at bounding box center [154, 127] width 111 height 247
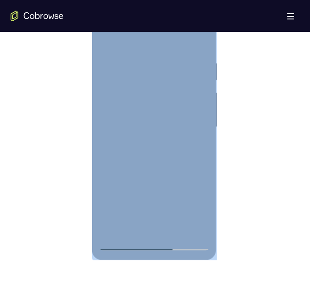
click at [122, 244] on div at bounding box center [154, 127] width 111 height 247
click at [138, 63] on div at bounding box center [154, 127] width 111 height 247
click at [157, 246] on div at bounding box center [154, 127] width 111 height 247
click at [156, 244] on div at bounding box center [154, 127] width 111 height 247
click at [167, 87] on div at bounding box center [154, 127] width 111 height 247
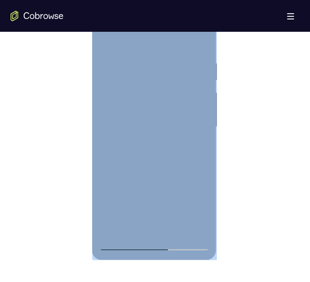
click at [167, 87] on div at bounding box center [154, 127] width 111 height 247
drag, startPoint x: 167, startPoint y: 87, endPoint x: 163, endPoint y: 108, distance: 22.0
click at [163, 108] on div at bounding box center [154, 127] width 111 height 247
click at [168, 92] on div at bounding box center [154, 127] width 111 height 247
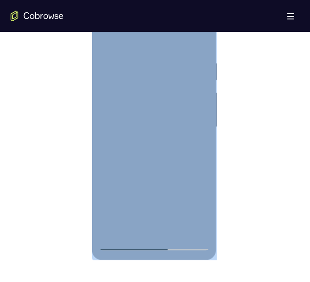
click at [168, 92] on div at bounding box center [154, 127] width 111 height 247
click at [138, 94] on div at bounding box center [154, 127] width 111 height 247
click at [148, 57] on div at bounding box center [154, 127] width 111 height 247
click at [184, 87] on div at bounding box center [154, 127] width 111 height 247
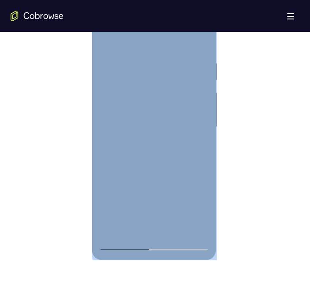
click at [187, 222] on div at bounding box center [154, 127] width 111 height 247
click at [189, 228] on div at bounding box center [154, 127] width 111 height 247
click at [193, 227] on div at bounding box center [154, 127] width 111 height 247
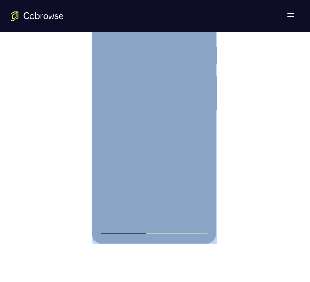
scroll to position [442, 0]
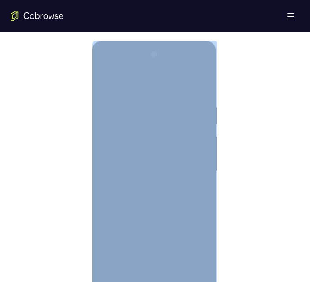
click at [195, 260] on div at bounding box center [154, 171] width 111 height 247
click at [196, 260] on div at bounding box center [154, 171] width 111 height 247
click at [197, 244] on div at bounding box center [154, 171] width 111 height 247
click at [199, 246] on div at bounding box center [154, 171] width 111 height 247
click at [153, 230] on div at bounding box center [154, 171] width 111 height 247
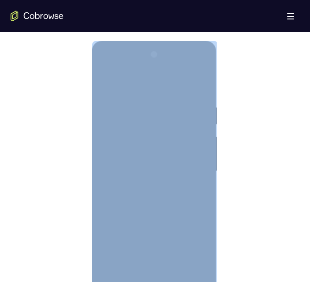
drag, startPoint x: 153, startPoint y: 232, endPoint x: 154, endPoint y: 243, distance: 10.6
click at [154, 232] on div at bounding box center [154, 171] width 111 height 247
click at [154, 243] on div at bounding box center [154, 171] width 111 height 247
click at [106, 65] on div at bounding box center [154, 171] width 111 height 247
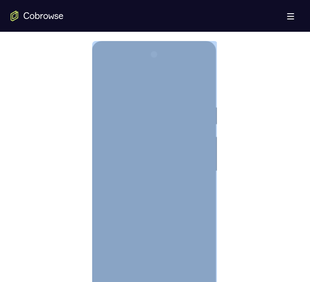
click at [129, 125] on div at bounding box center [154, 171] width 111 height 247
click at [189, 64] on div at bounding box center [154, 171] width 111 height 247
click at [185, 66] on div at bounding box center [154, 171] width 111 height 247
click at [187, 260] on div at bounding box center [154, 171] width 111 height 247
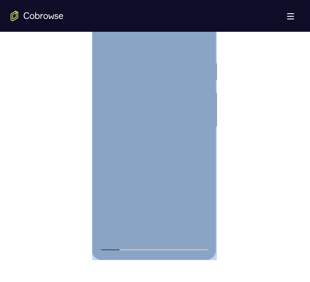
click at [104, 148] on div at bounding box center [154, 127] width 111 height 247
click at [187, 240] on div at bounding box center [154, 127] width 111 height 247
click at [188, 242] on div at bounding box center [154, 127] width 111 height 247
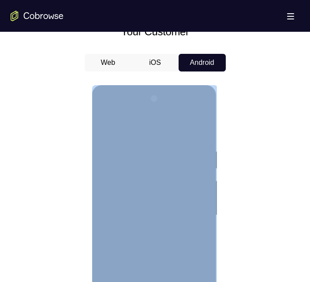
click at [202, 172] on div at bounding box center [154, 215] width 111 height 247
click at [187, 260] on div at bounding box center [154, 215] width 111 height 247
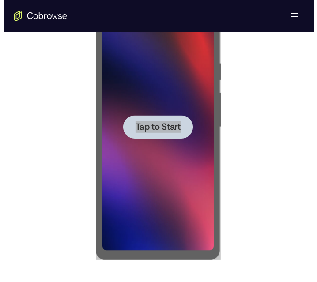
scroll to position [0, 0]
